Goal: Transaction & Acquisition: Purchase product/service

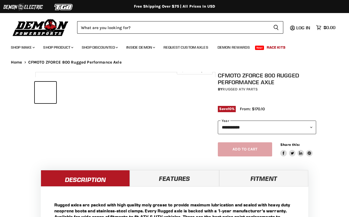
select select "******"
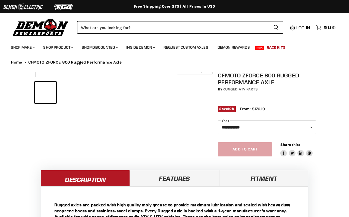
select select "******"
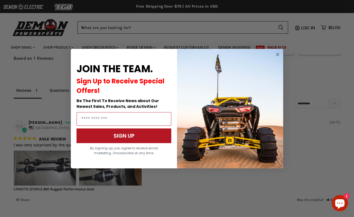
scroll to position [435, 0]
